Goal: Task Accomplishment & Management: Use online tool/utility

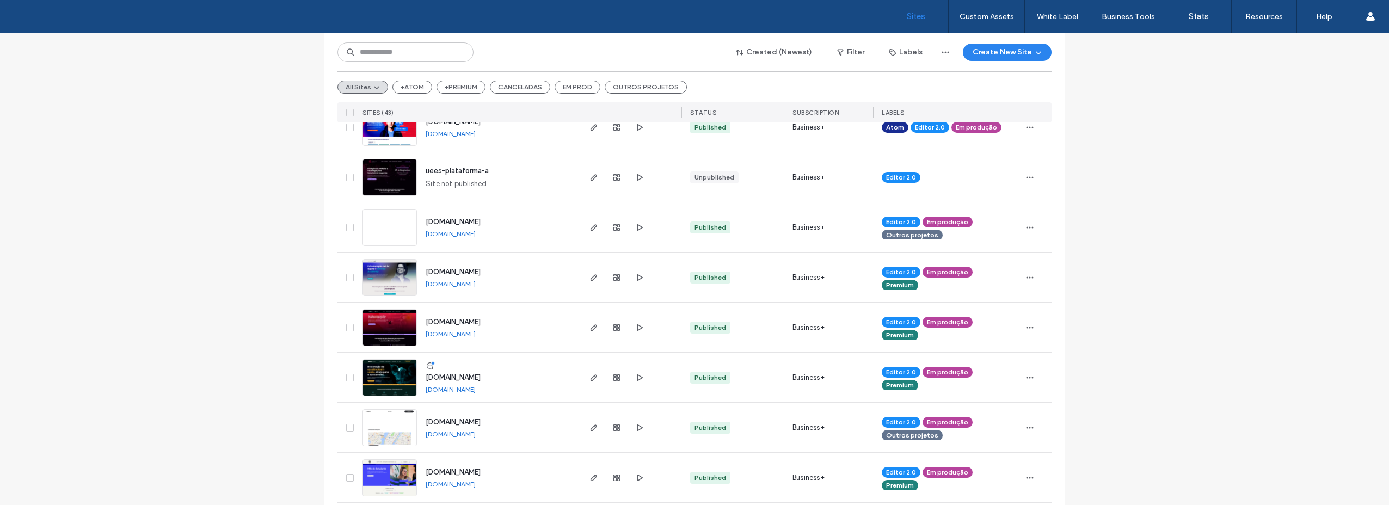
scroll to position [490, 0]
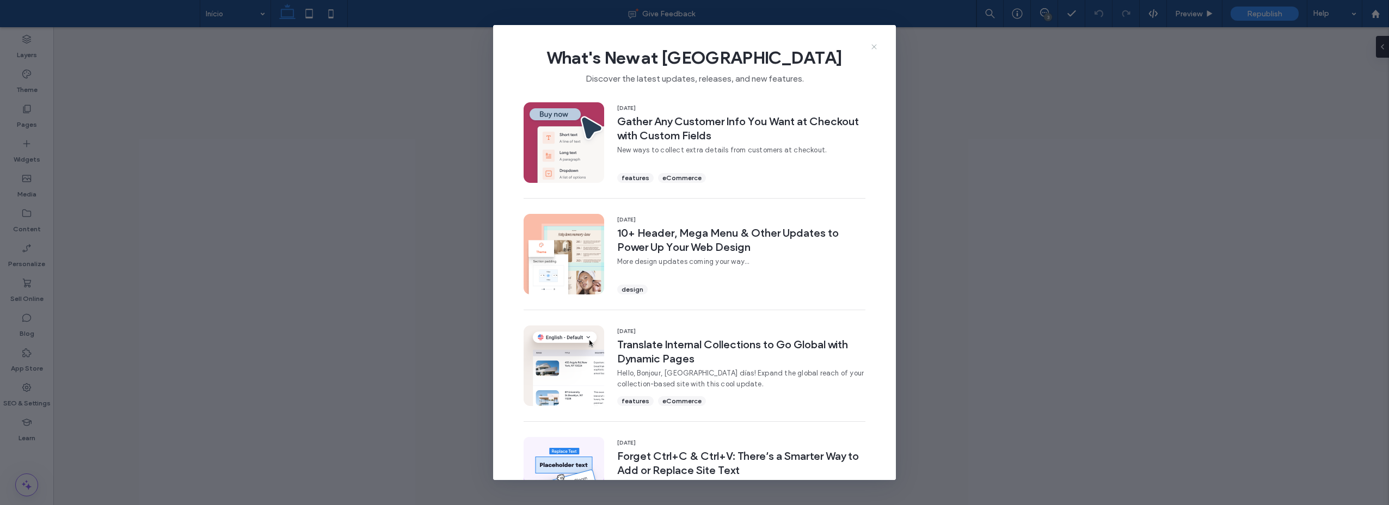
click at [870, 51] on icon at bounding box center [874, 46] width 9 height 9
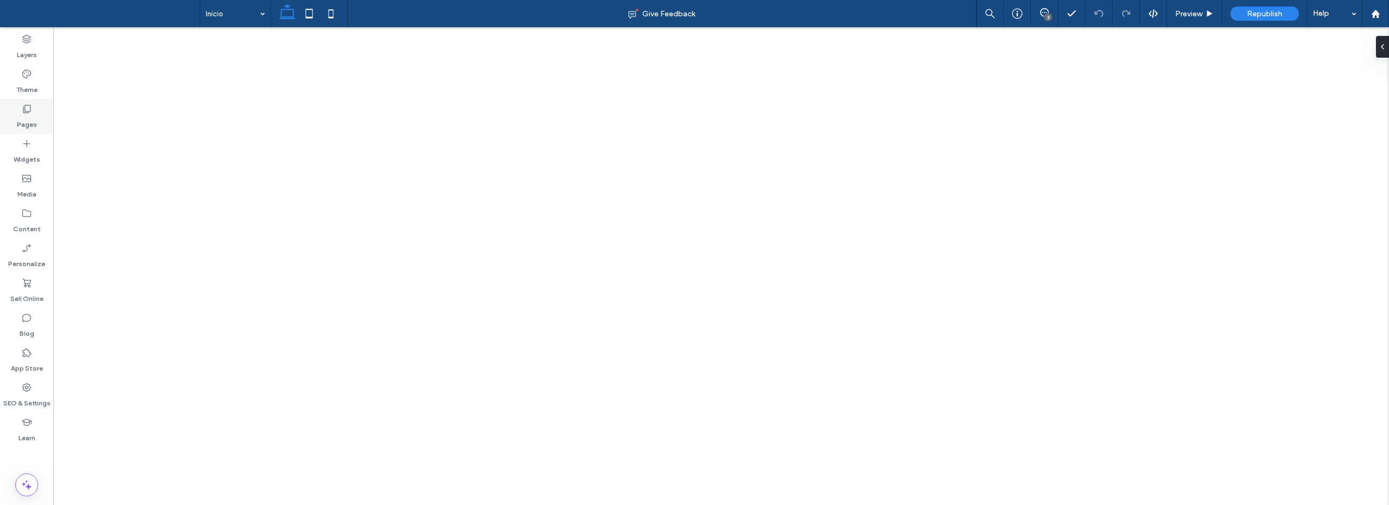
click at [32, 111] on div "Pages" at bounding box center [26, 116] width 53 height 35
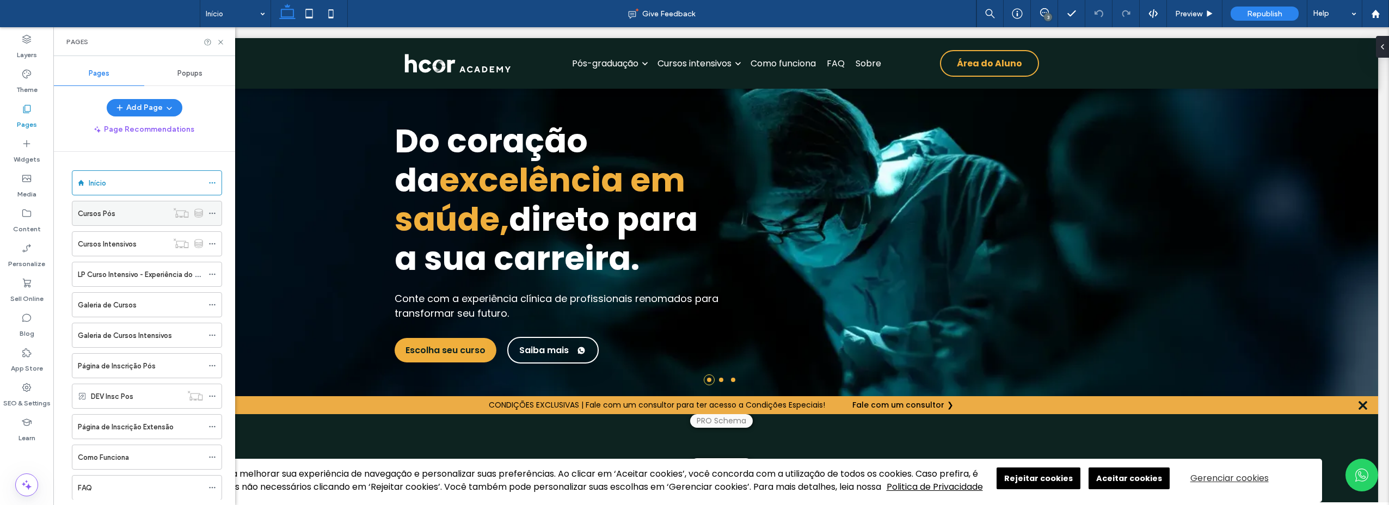
click at [150, 215] on div "Cursos Pós" at bounding box center [123, 213] width 90 height 11
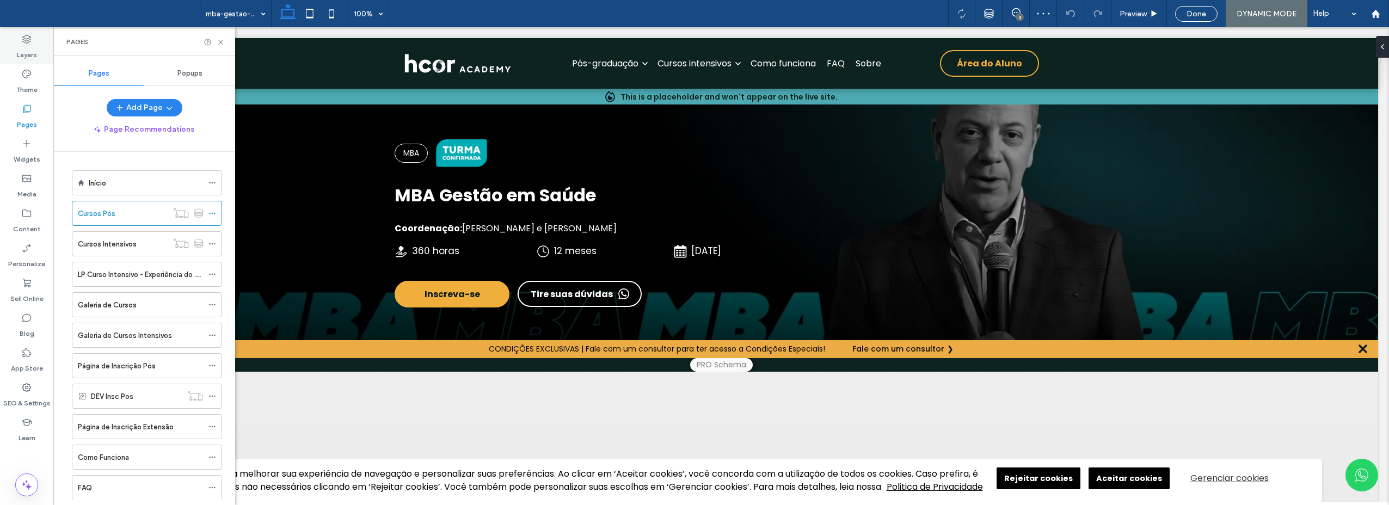
click at [29, 39] on icon at bounding box center [26, 39] width 11 height 11
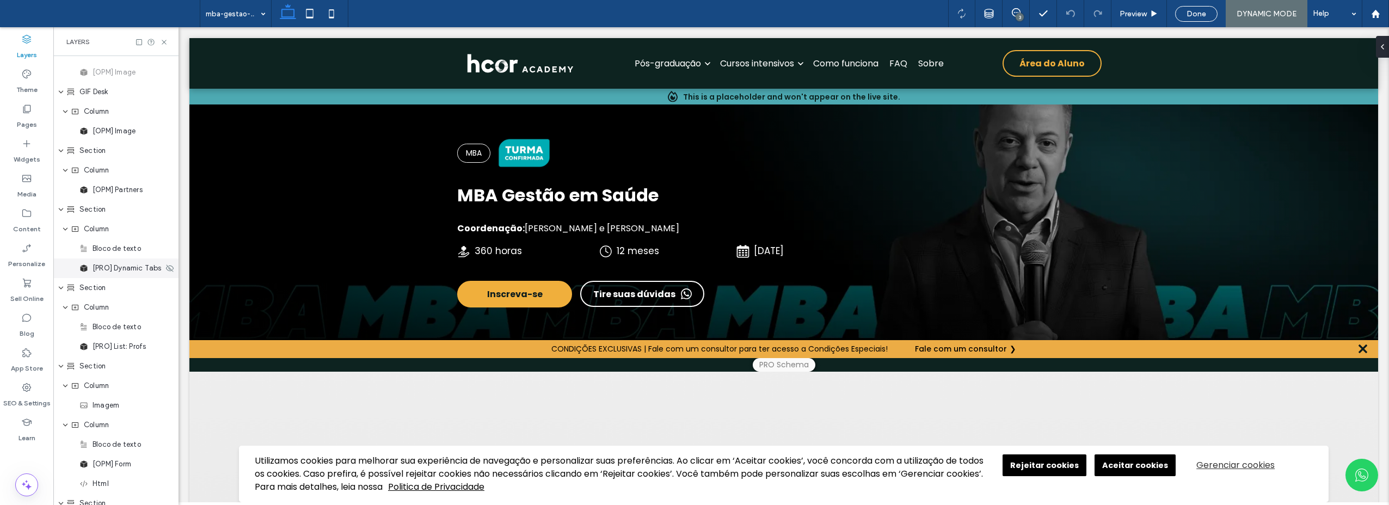
scroll to position [435, 0]
click at [109, 361] on div "[OPM] Form" at bounding box center [115, 356] width 125 height 20
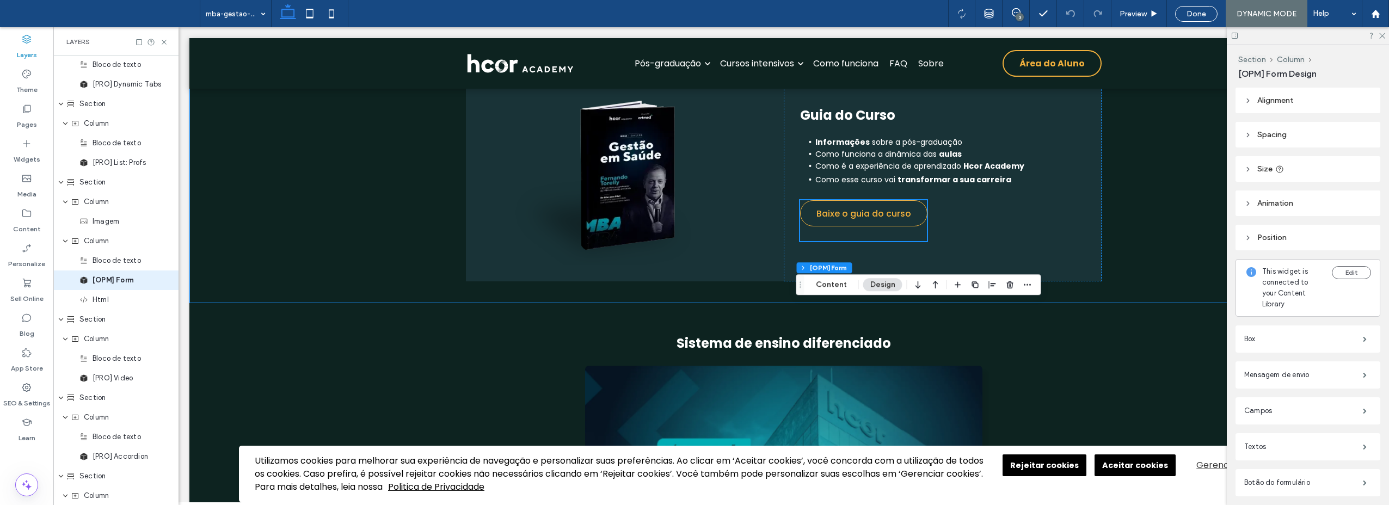
scroll to position [2277, 0]
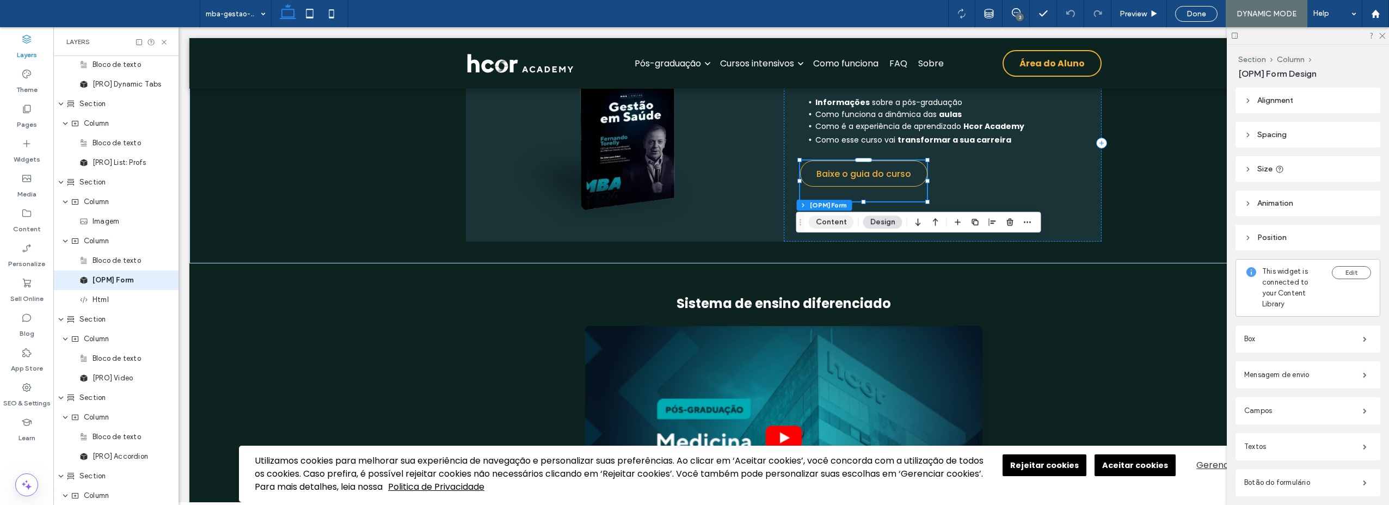
click at [845, 221] on button "Content" at bounding box center [831, 221] width 45 height 13
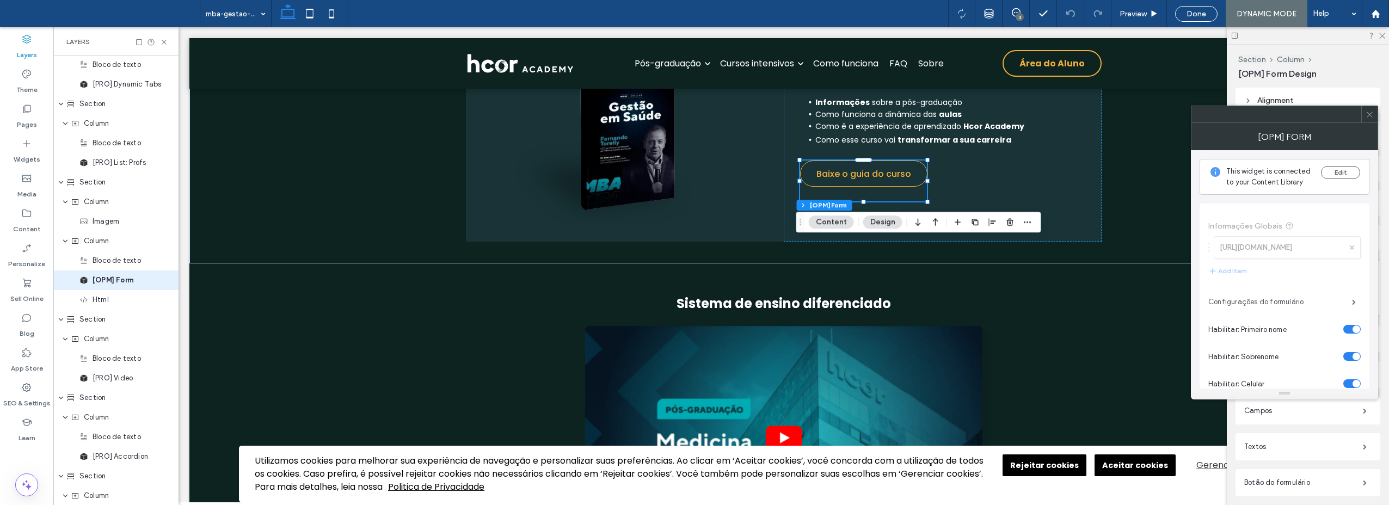
click at [1242, 297] on label "Configurações do formulário" at bounding box center [1280, 302] width 144 height 22
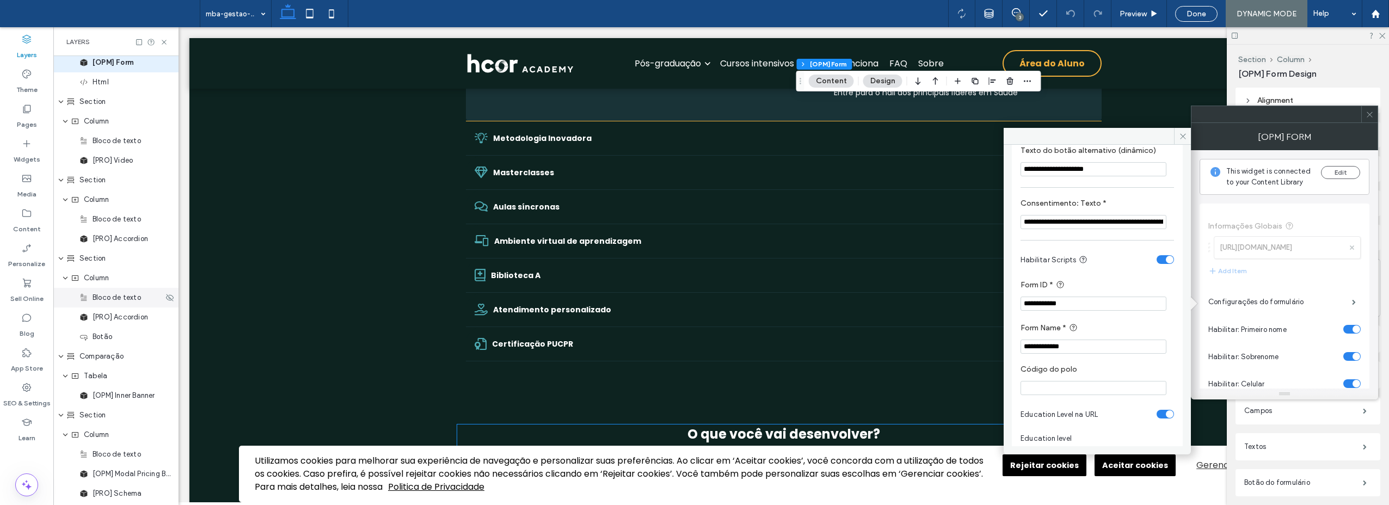
scroll to position [782, 0]
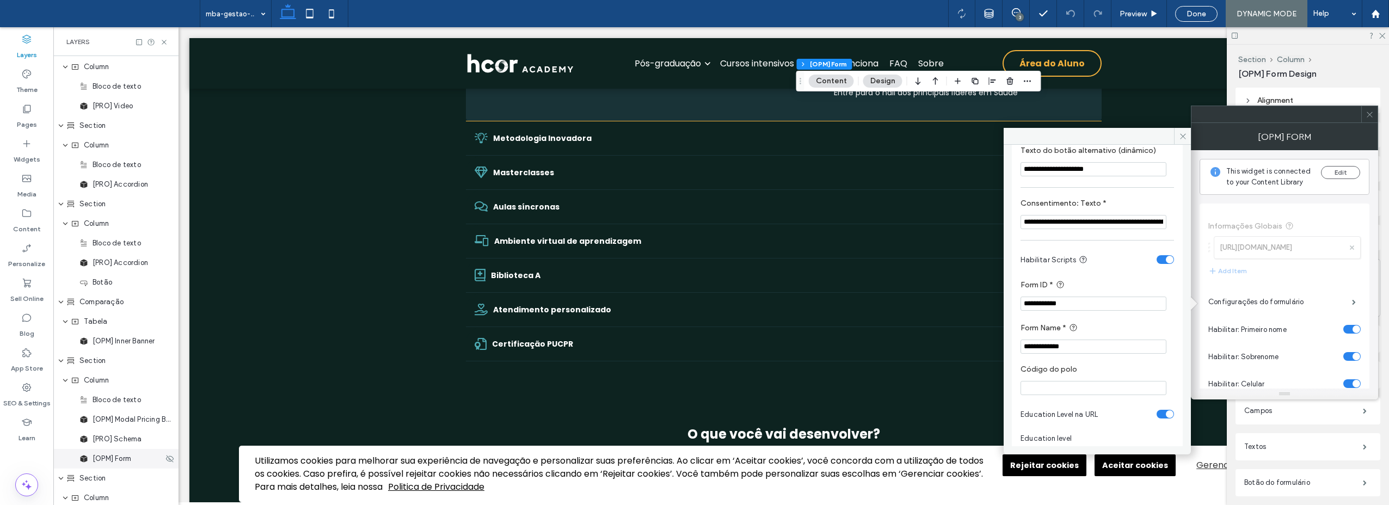
click at [116, 457] on span "[OPM] Form" at bounding box center [112, 458] width 39 height 11
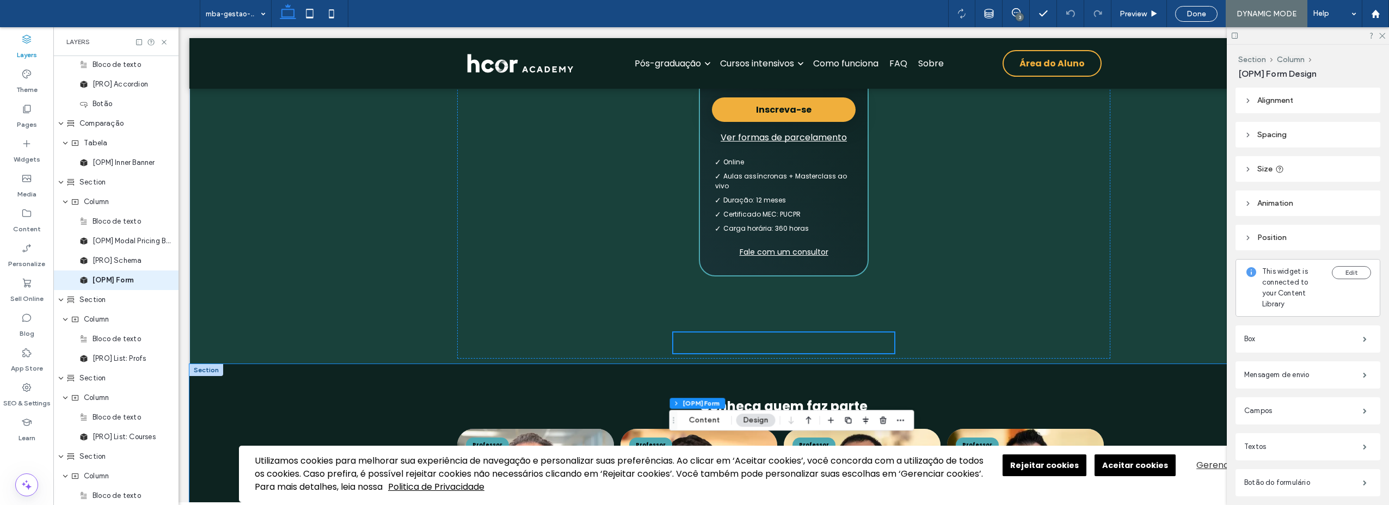
scroll to position [4424, 0]
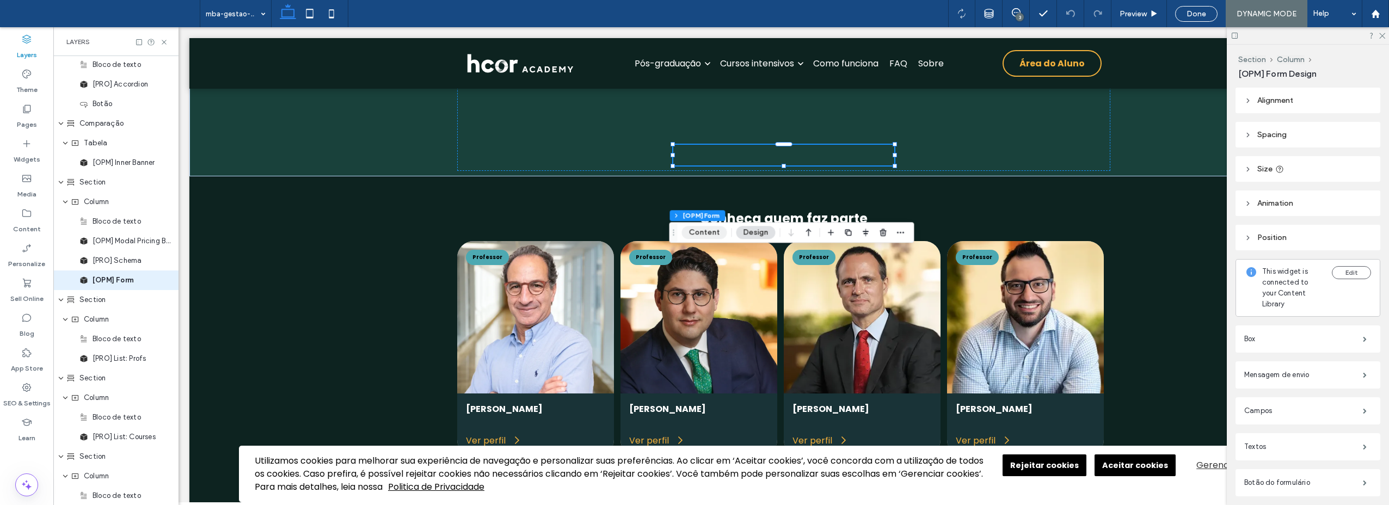
drag, startPoint x: 705, startPoint y: 236, endPoint x: 718, endPoint y: 219, distance: 21.3
click at [705, 236] on button "Content" at bounding box center [704, 232] width 45 height 13
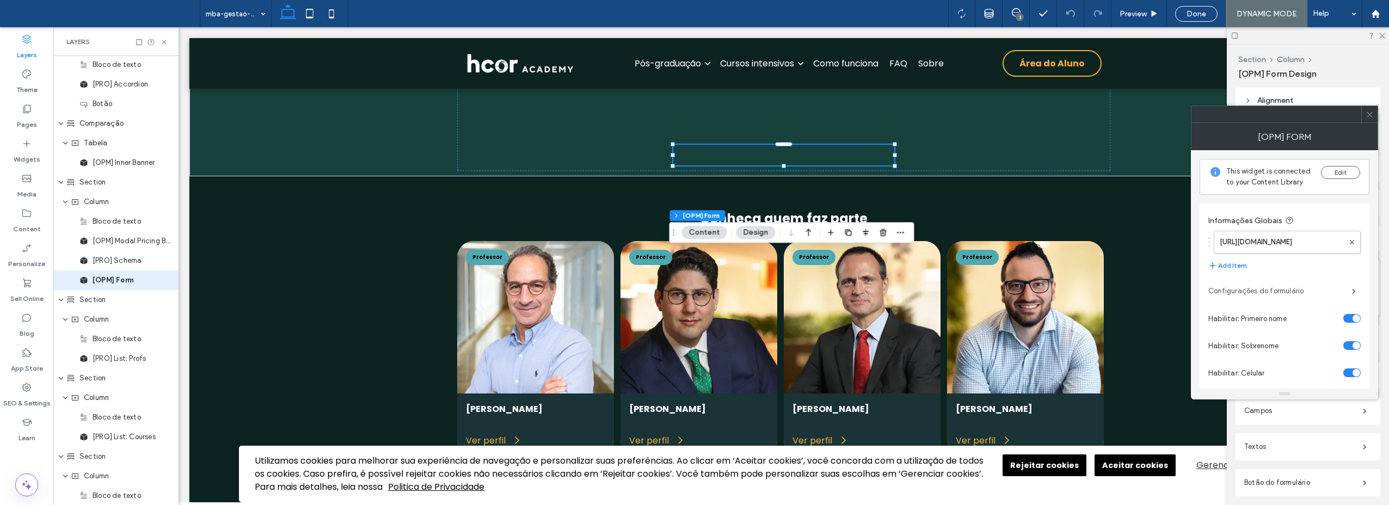
click at [1283, 292] on label "Configurações do formulário" at bounding box center [1280, 291] width 144 height 22
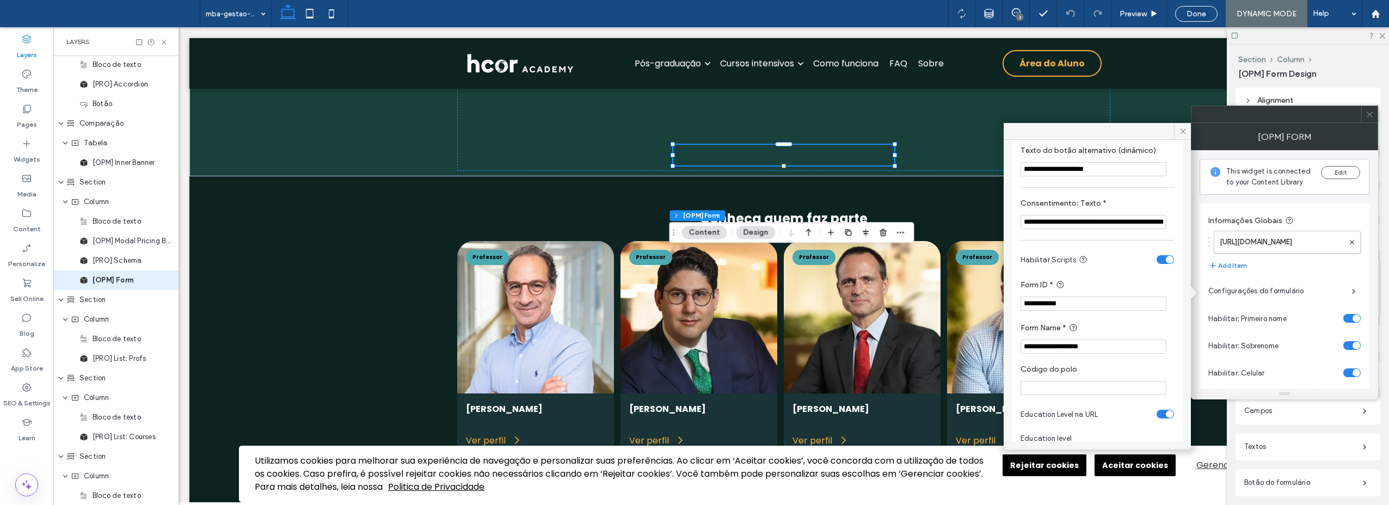
scroll to position [218, 0]
click at [1177, 130] on span at bounding box center [1182, 131] width 17 height 16
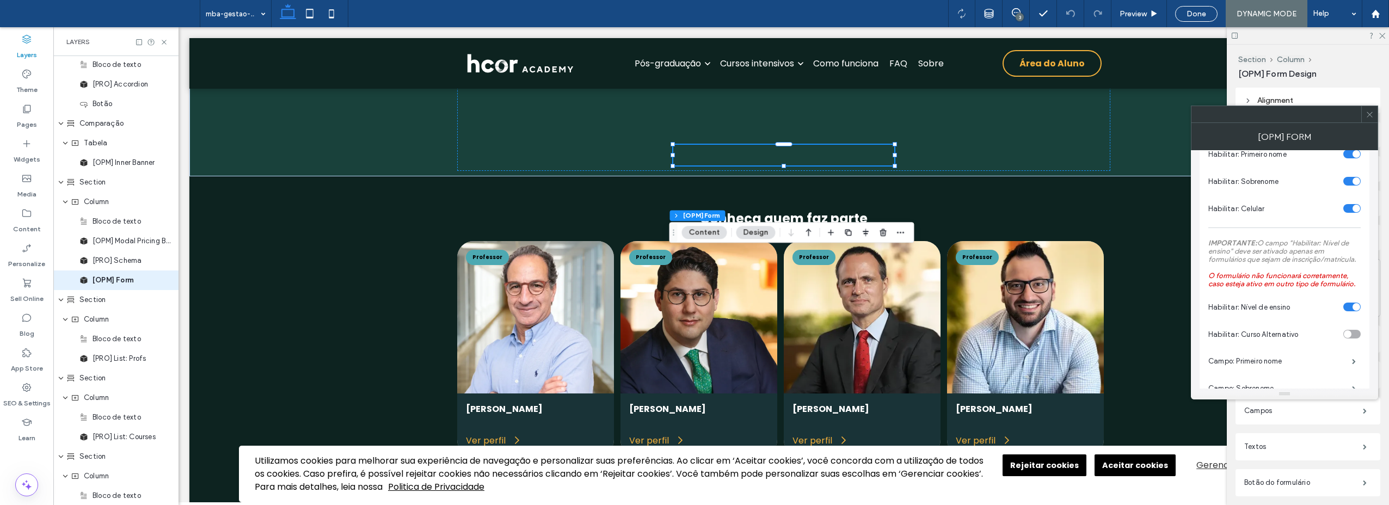
scroll to position [163, 0]
click at [1123, 460] on div "Aceitar cookies" at bounding box center [1135, 465] width 66 height 11
